Goal: Task Accomplishment & Management: Use online tool/utility

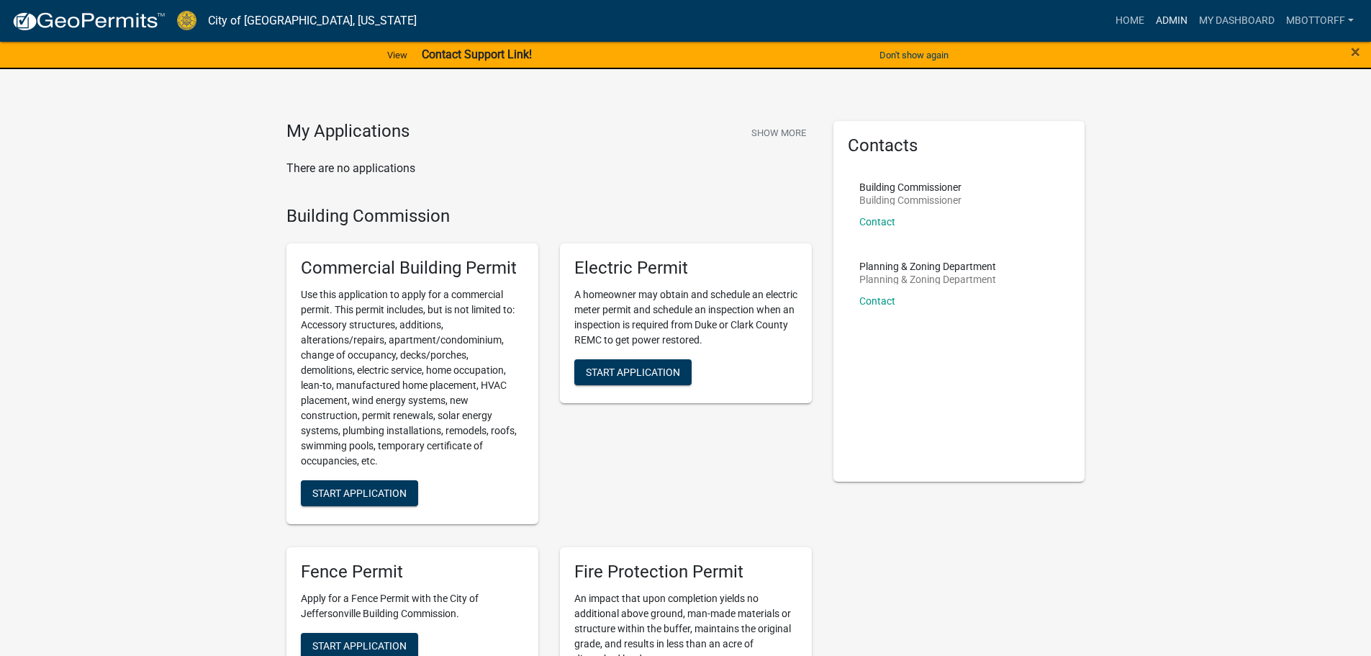
click at [1167, 19] on link "Admin" at bounding box center [1171, 20] width 43 height 27
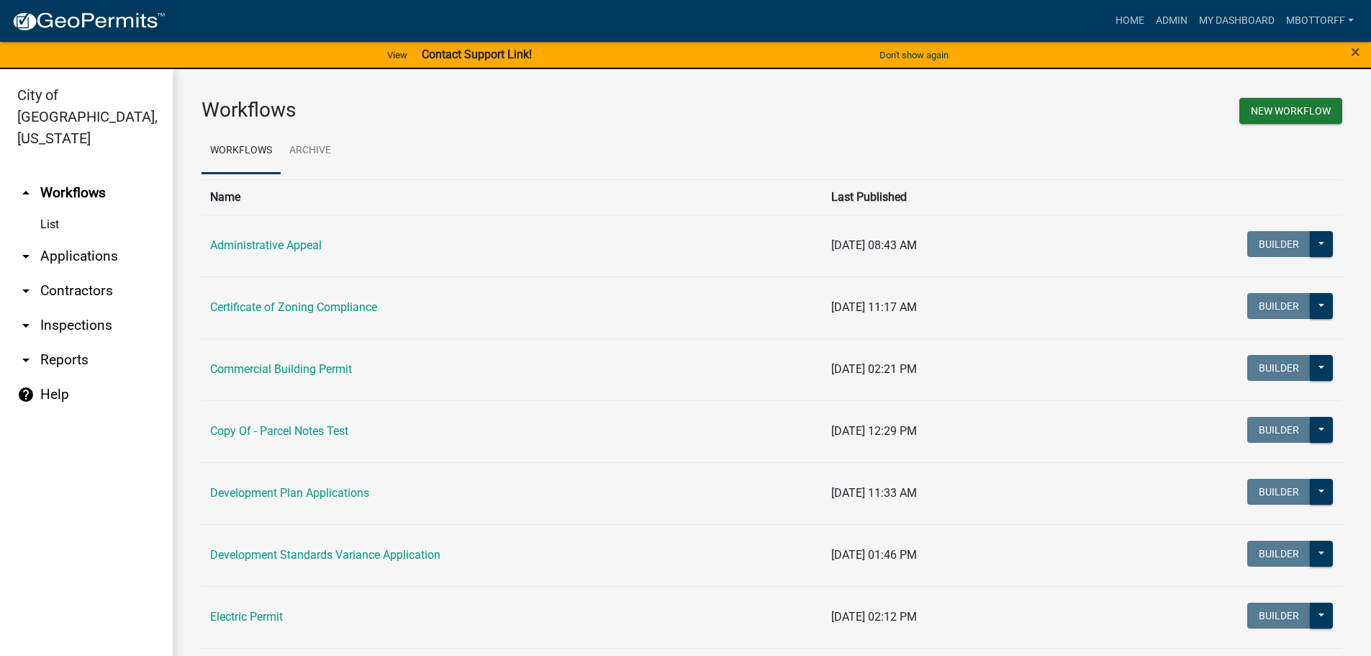
click at [64, 308] on link "arrow_drop_down Inspections" at bounding box center [86, 325] width 173 height 35
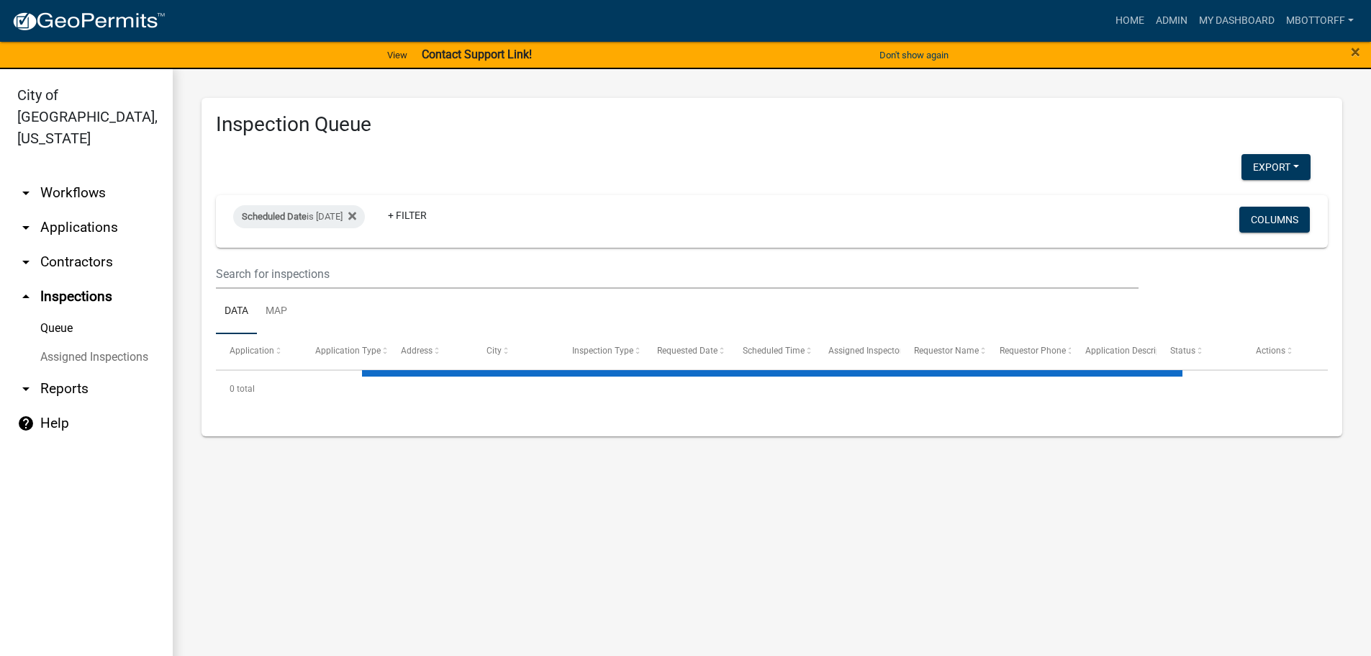
select select "3: 100"
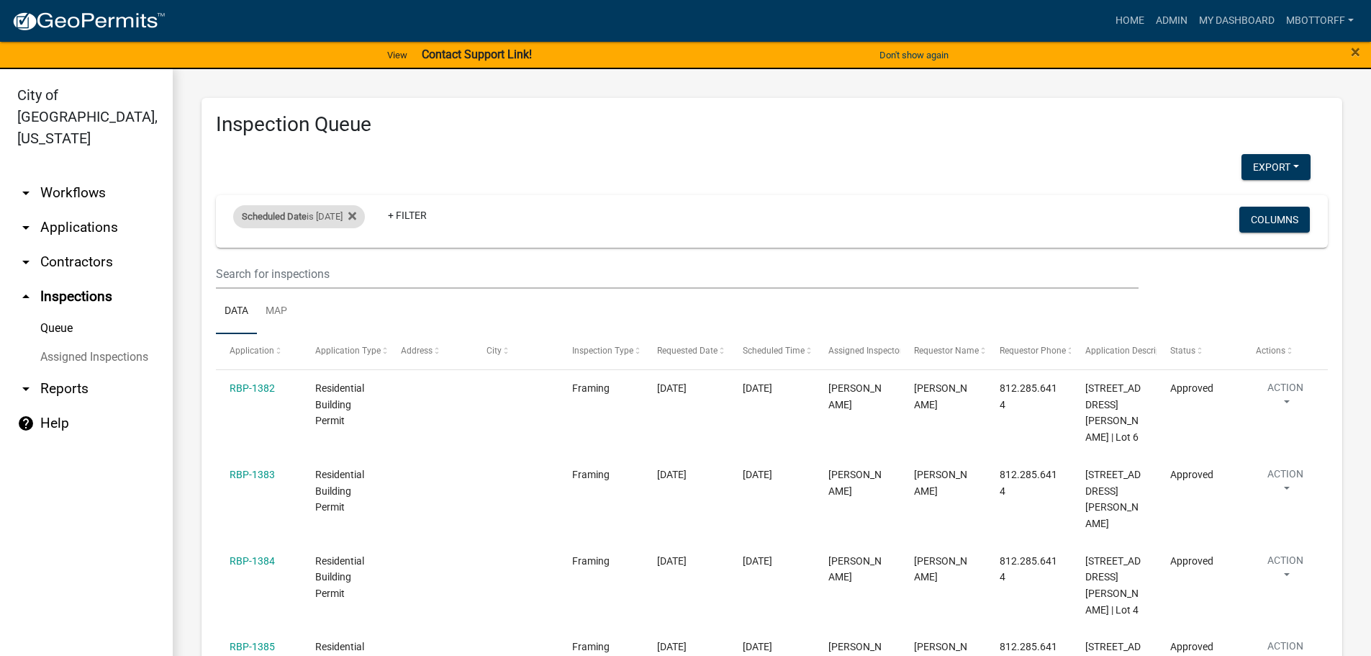
click at [358, 219] on div "Scheduled Date is [DATE]" at bounding box center [299, 216] width 132 height 23
click at [358, 271] on input "[DATE]" at bounding box center [311, 270] width 101 height 30
type input "[DATE]"
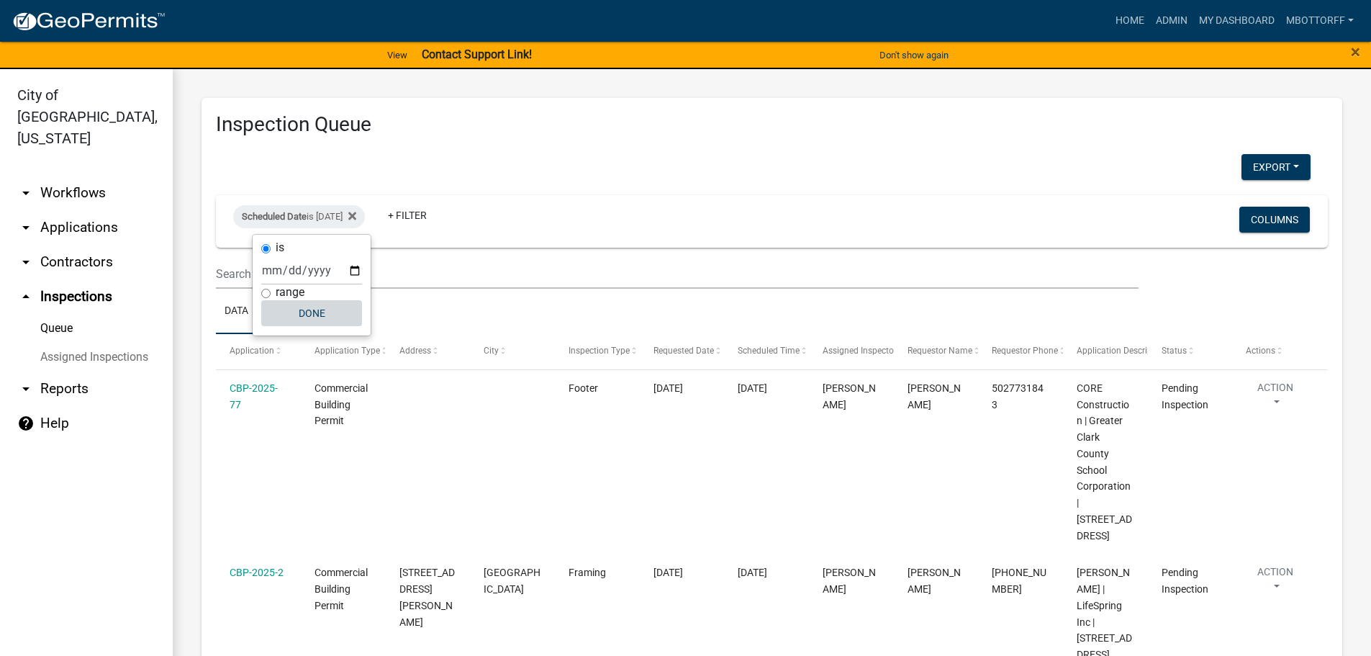
click at [310, 316] on button "Done" at bounding box center [311, 313] width 101 height 26
click at [1260, 168] on button "Export" at bounding box center [1275, 167] width 69 height 26
click at [1217, 199] on button "Excel Format (.xlsx)" at bounding box center [1243, 204] width 135 height 35
